Goal: Task Accomplishment & Management: Manage account settings

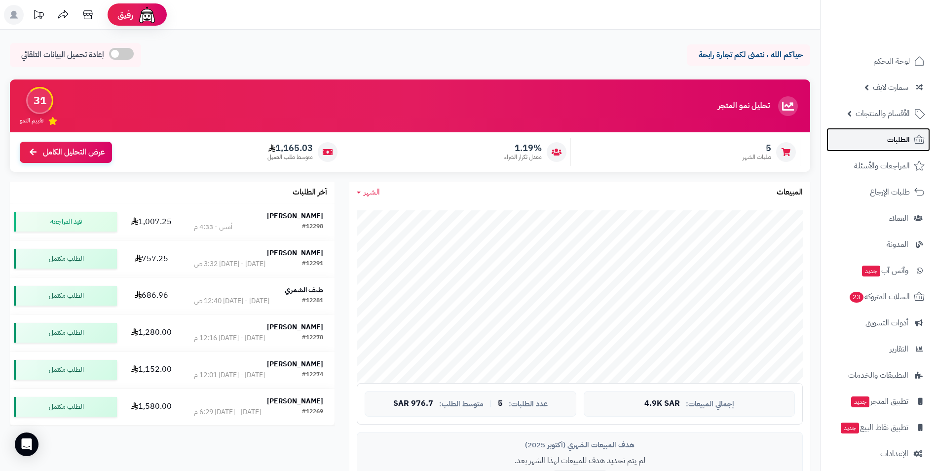
click at [900, 140] on span "الطلبات" at bounding box center [898, 140] width 23 height 14
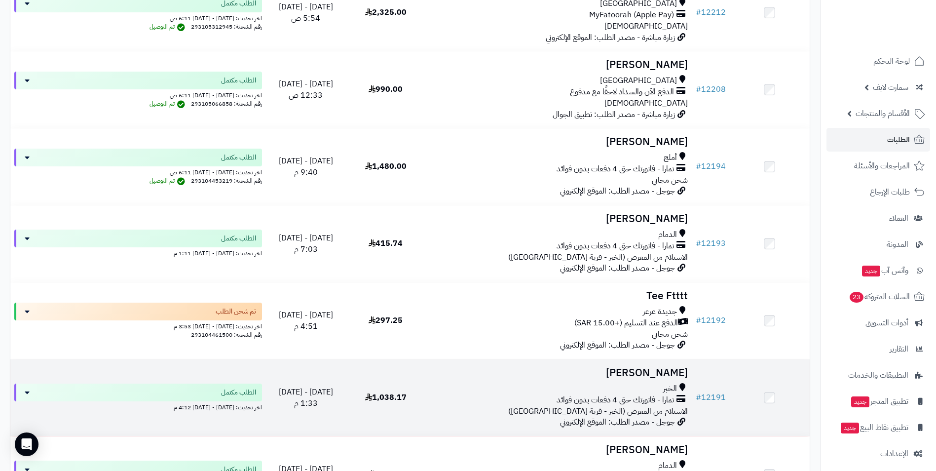
scroll to position [1431, 0]
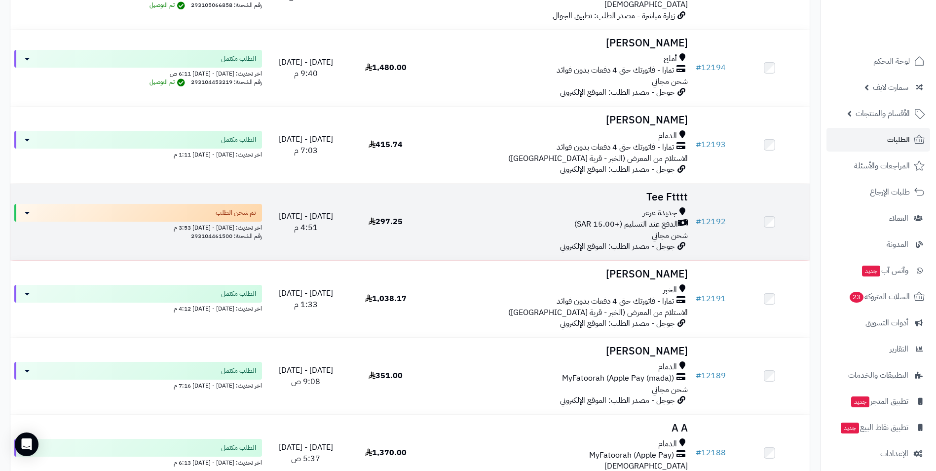
click at [671, 191] on h3 "Tee Ftttt" at bounding box center [559, 196] width 258 height 11
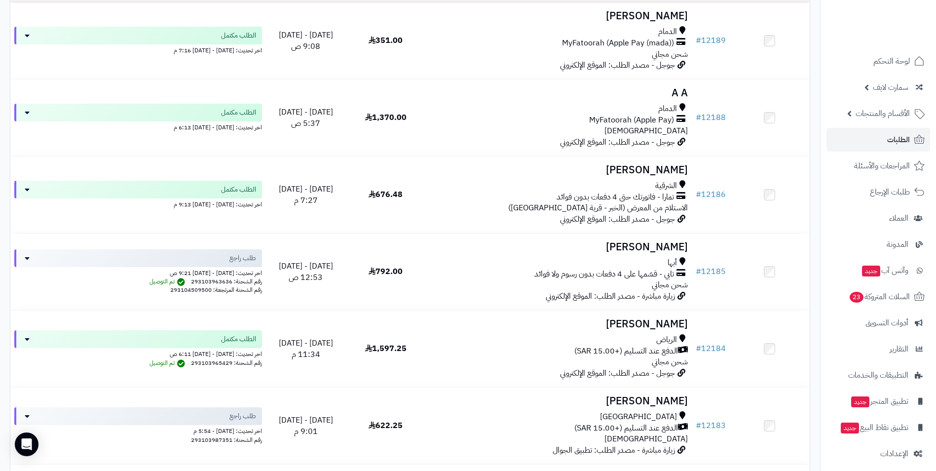
scroll to position [1777, 0]
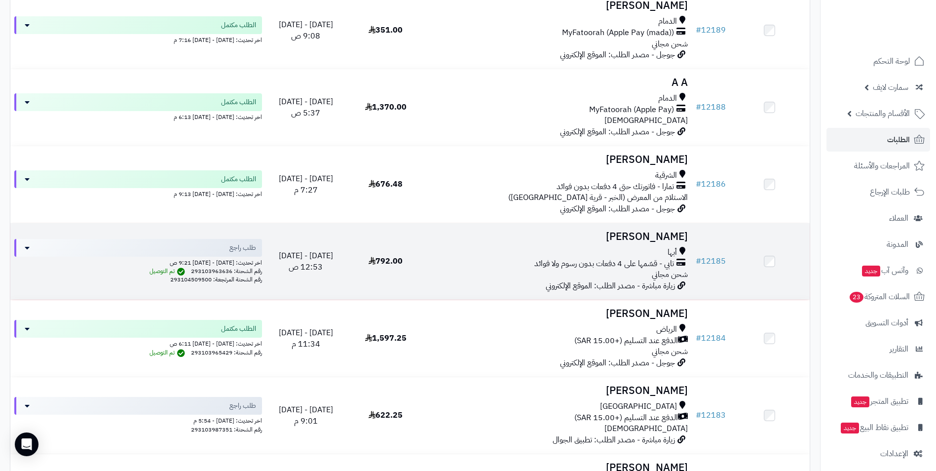
click at [681, 235] on h3 "فواز محمد" at bounding box center [559, 236] width 258 height 11
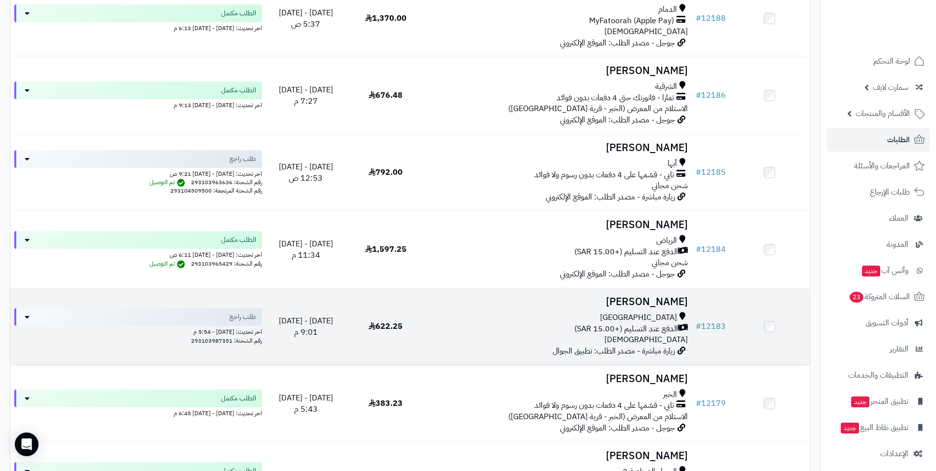
scroll to position [1875, 0]
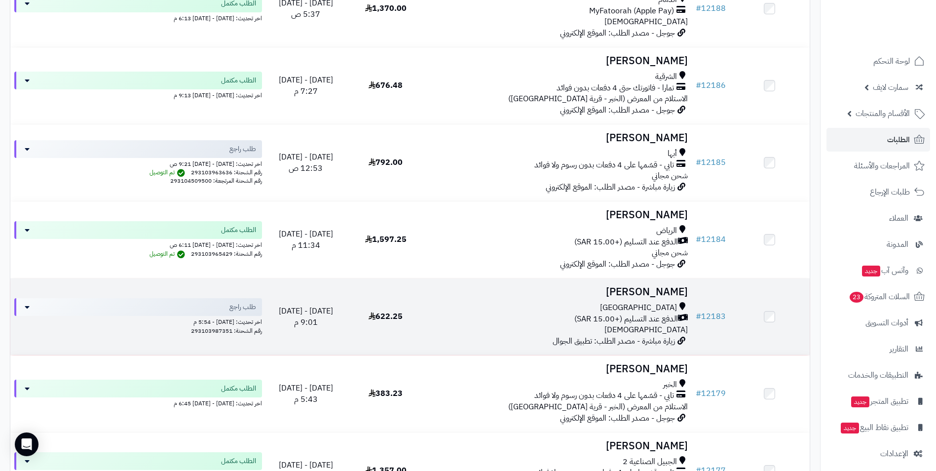
click at [649, 289] on h3 "[PERSON_NAME]" at bounding box center [559, 291] width 258 height 11
